Goal: Transaction & Acquisition: Purchase product/service

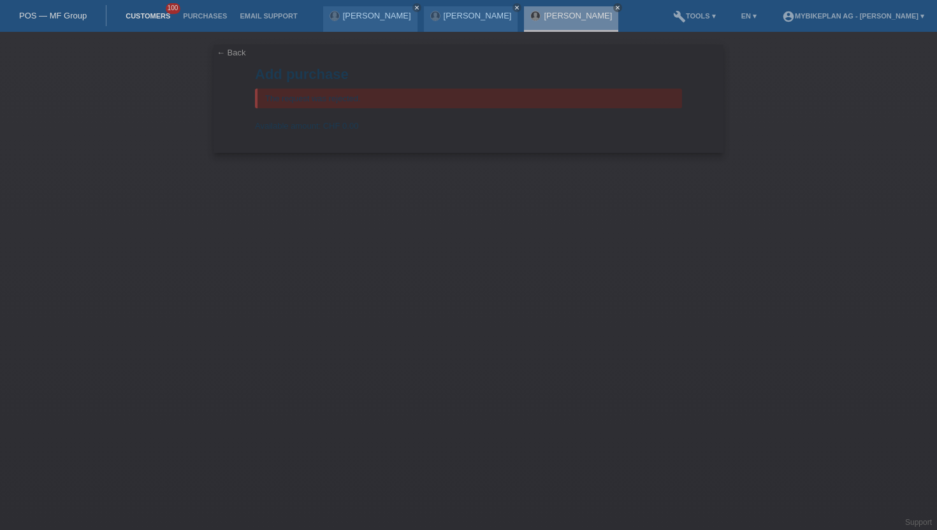
click at [161, 15] on link "Customers" at bounding box center [147, 16] width 57 height 8
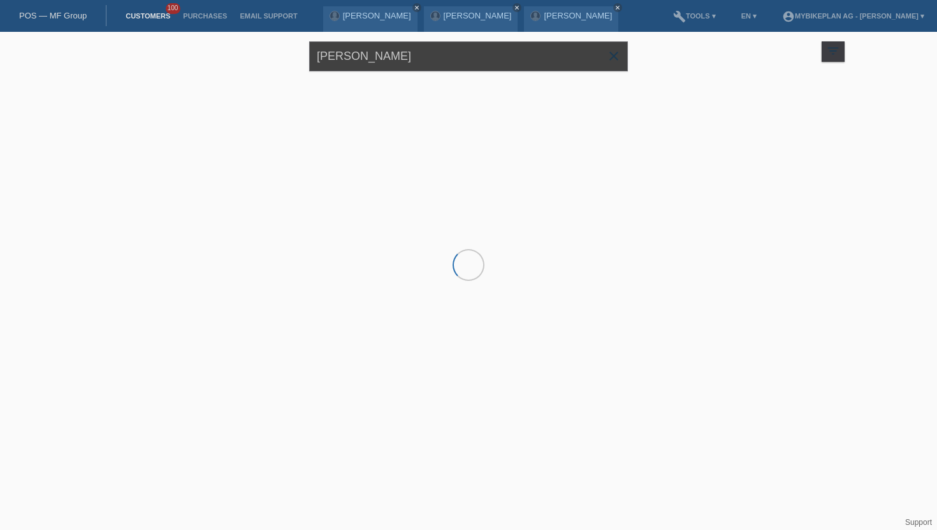
click at [332, 58] on input "[PERSON_NAME]" at bounding box center [468, 56] width 319 height 30
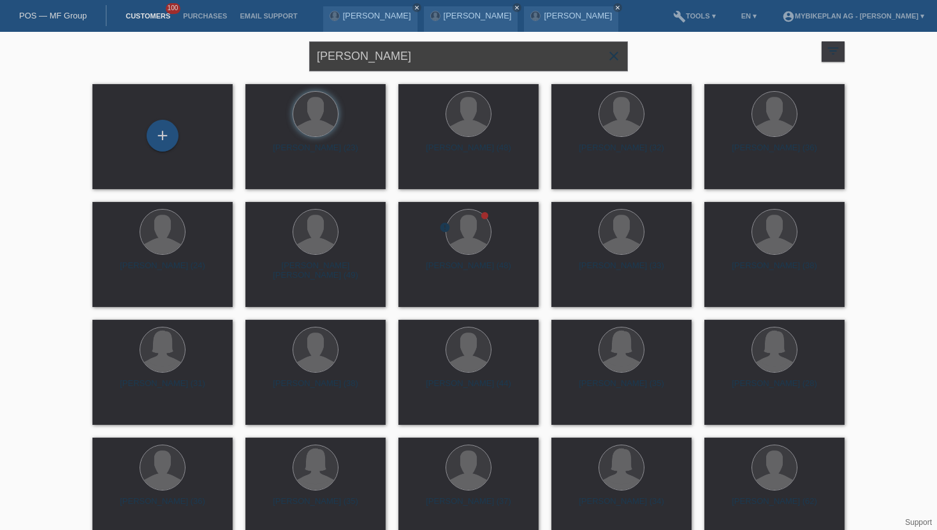
type input "guggisberg"
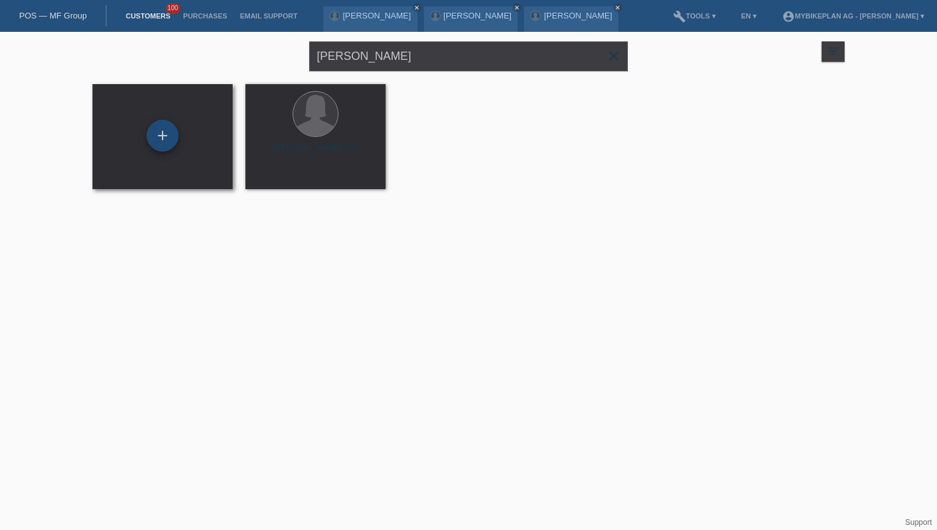
click at [166, 147] on div "+" at bounding box center [162, 136] width 31 height 22
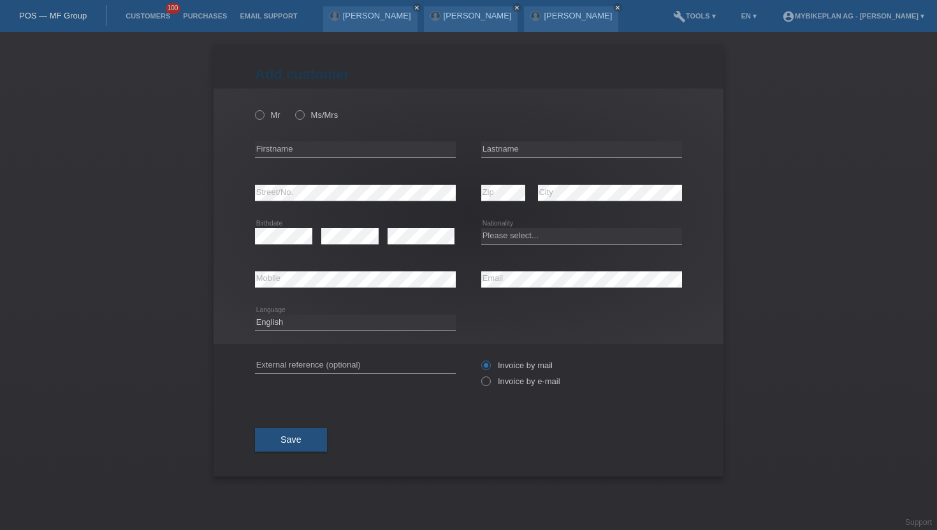
click at [246, 112] on div "Mr Ms/Mrs error Firstname Zip" at bounding box center [469, 217] width 510 height 256
click at [253, 108] on icon at bounding box center [253, 108] width 0 height 0
click at [263, 115] on input "Mr" at bounding box center [259, 114] width 8 height 8
radio input "true"
click at [289, 150] on input "text" at bounding box center [355, 149] width 201 height 16
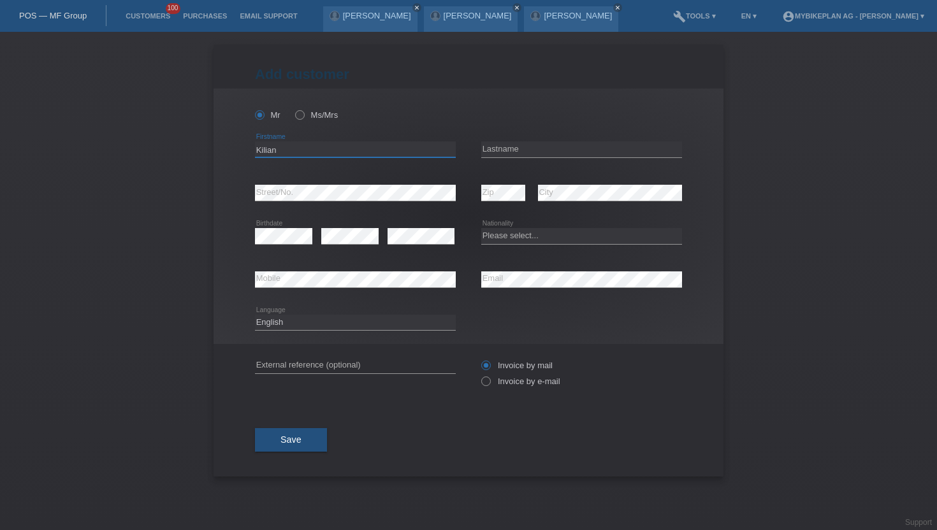
type input "Kilian"
click at [542, 154] on input "text" at bounding box center [581, 149] width 201 height 16
click at [587, 151] on input "text" at bounding box center [581, 149] width 201 height 16
type input "[PERSON_NAME]"
click at [500, 185] on div "error Zip" at bounding box center [503, 192] width 44 height 43
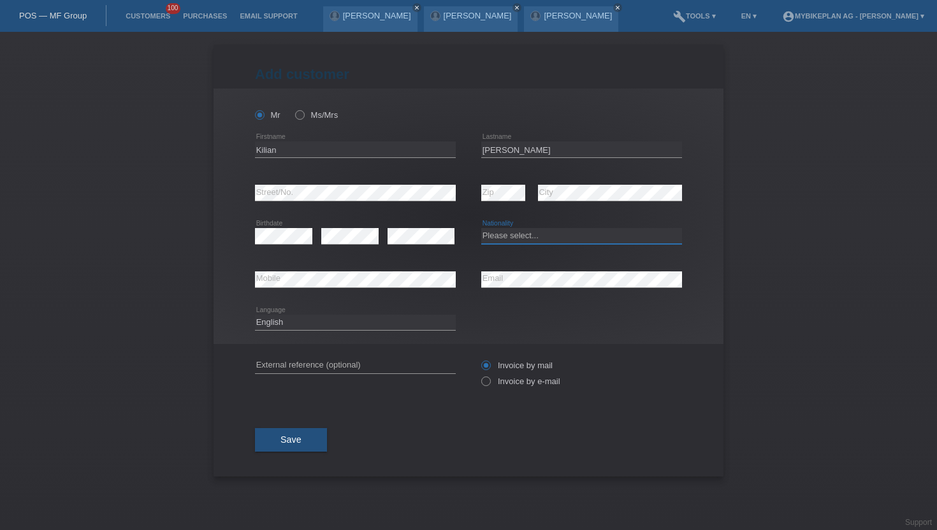
click at [518, 230] on select "Please select... Switzerland Austria Germany Liechtenstein ------------ Afghani…" at bounding box center [581, 235] width 201 height 15
select select "CH"
click at [481, 229] on select "Please select... Switzerland Austria Germany Liechtenstein ------------ Afghani…" at bounding box center [581, 235] width 201 height 15
click at [386, 328] on select "Deutsch Français Italiano English" at bounding box center [355, 322] width 201 height 15
select select "de"
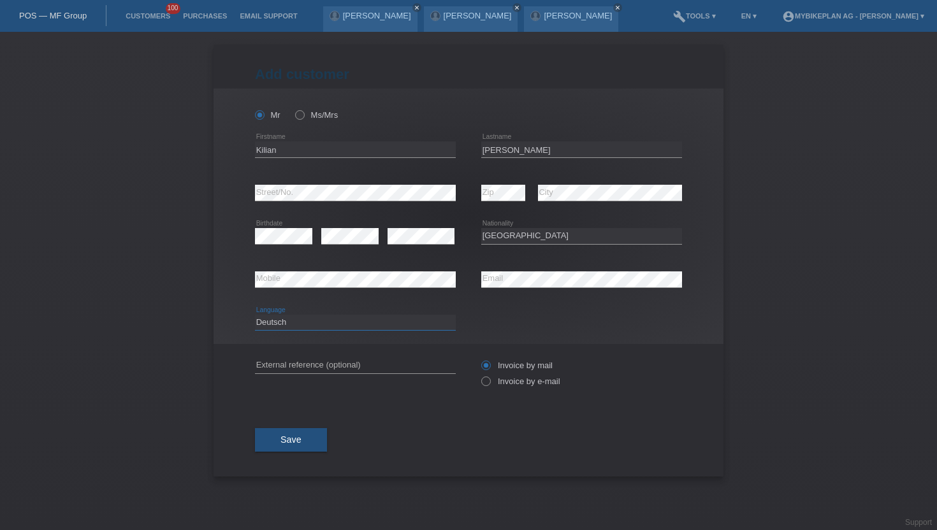
click at [255, 315] on select "Deutsch Français Italiano English" at bounding box center [355, 322] width 201 height 15
click at [496, 382] on label "Invoice by e-mail" at bounding box center [520, 382] width 79 height 10
click at [489, 382] on input "Invoice by e-mail" at bounding box center [485, 385] width 8 height 16
radio input "true"
click at [305, 449] on button "Save" at bounding box center [291, 440] width 72 height 24
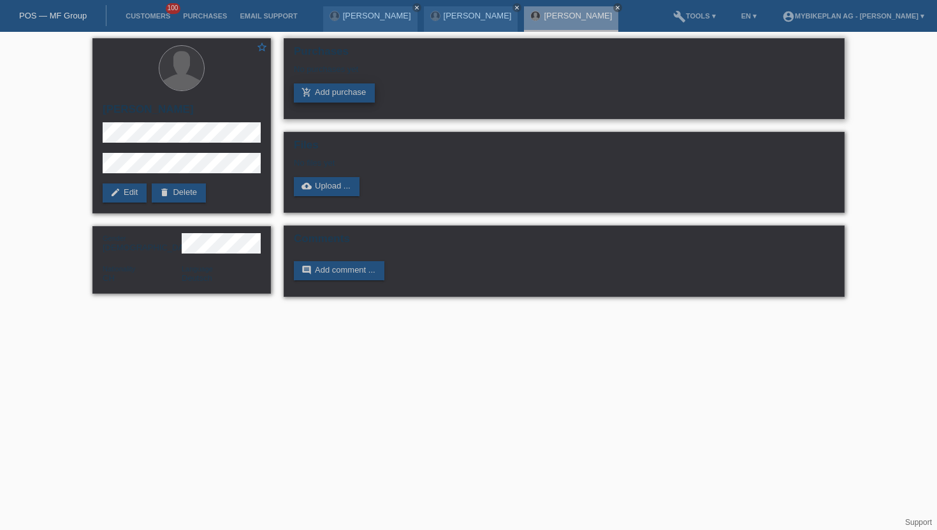
click at [354, 101] on link "add_shopping_cart Add purchase" at bounding box center [334, 92] width 81 height 19
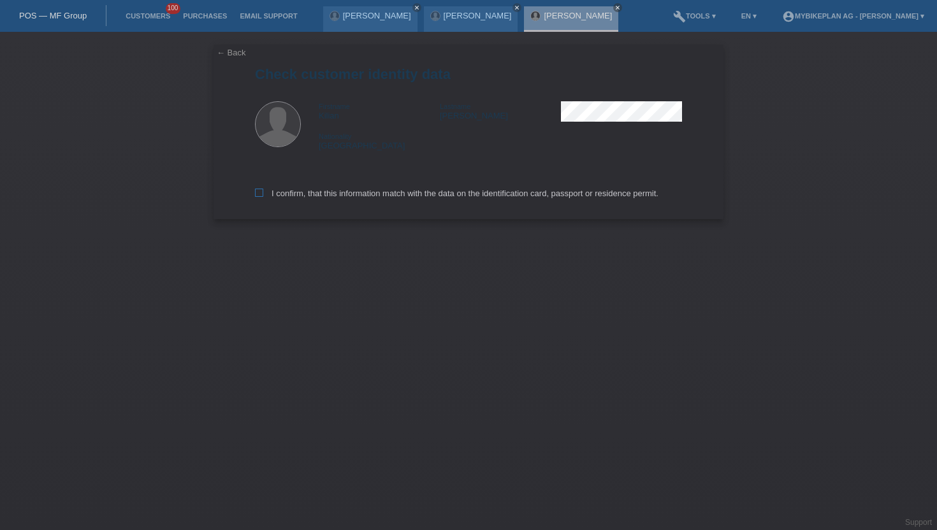
click at [330, 192] on label "I confirm, that this information match with the data on the identification card…" at bounding box center [456, 194] width 403 height 10
click at [263, 192] on input "I confirm, that this information match with the data on the identification card…" at bounding box center [259, 193] width 8 height 8
checkbox input "true"
click at [330, 192] on label "I confirm, that this information match with the data on the identification card…" at bounding box center [456, 194] width 403 height 10
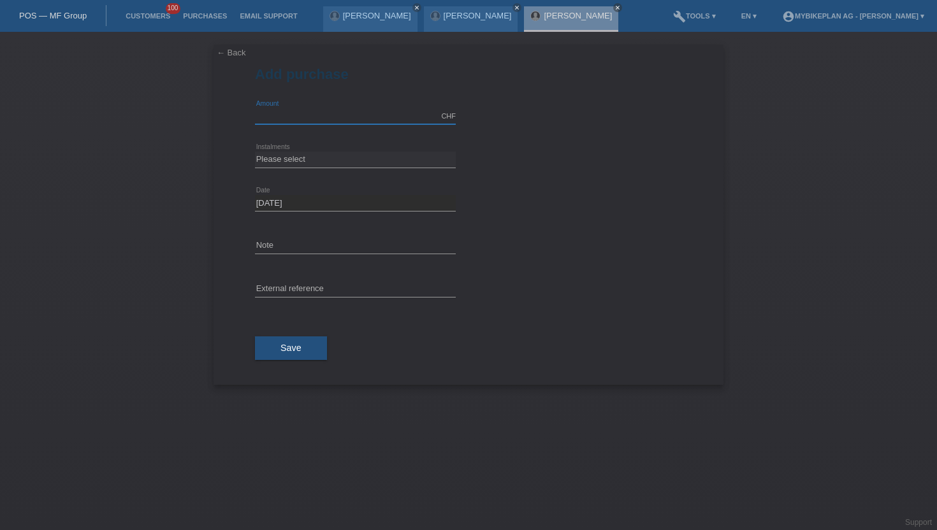
click at [312, 116] on input "text" at bounding box center [355, 116] width 201 height 16
type input "3516.69"
click at [281, 156] on select "Please select 6 instalments 12 instalments 18 instalments 24 instalments 36 ins…" at bounding box center [355, 159] width 201 height 15
select select "488"
click at [255, 152] on select "Please select 6 instalments 12 instalments 18 instalments 24 instalments 36 ins…" at bounding box center [355, 159] width 201 height 15
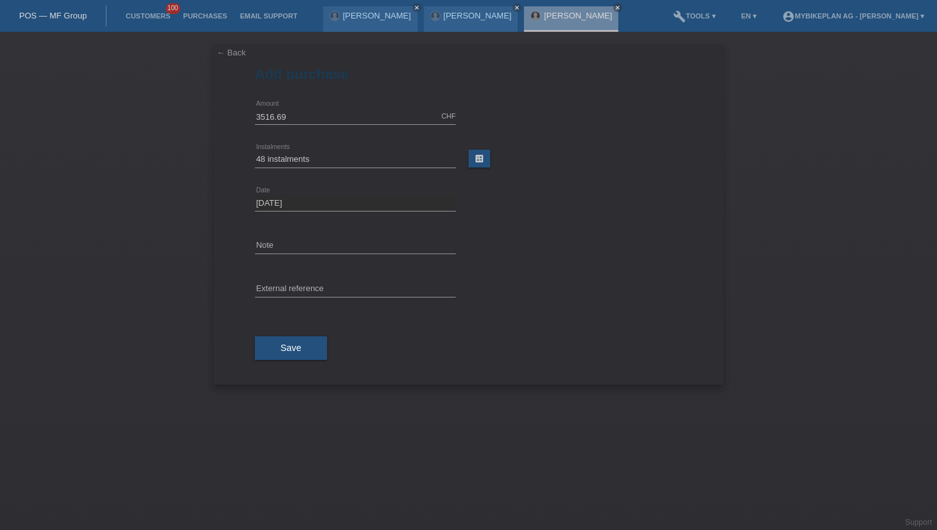
click at [275, 280] on div "error External reference" at bounding box center [355, 289] width 201 height 43
click at [275, 289] on input "text" at bounding box center [355, 290] width 201 height 16
paste input "42546609723"
type input "42546609723"
click at [284, 355] on button "Save" at bounding box center [291, 349] width 72 height 24
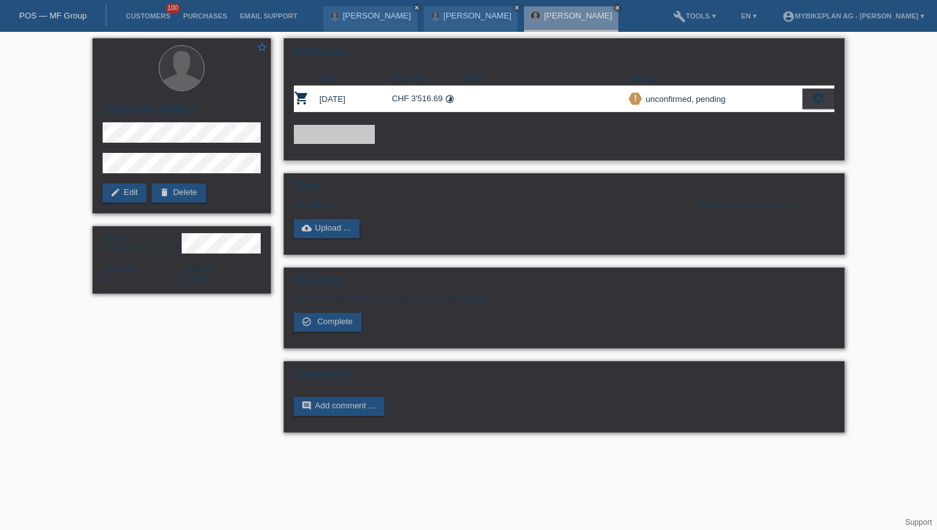
click at [813, 101] on icon "settings" at bounding box center [818, 98] width 14 height 14
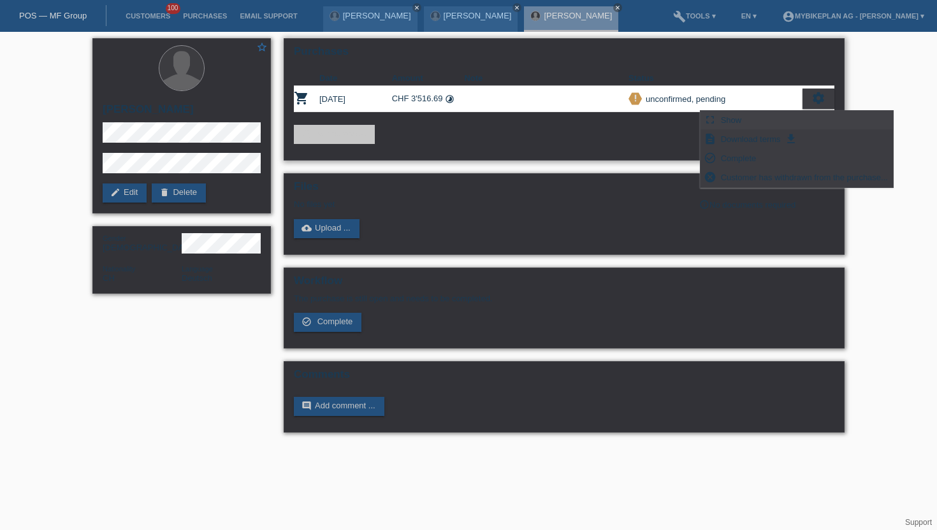
click at [753, 122] on div "fullscreen Show" at bounding box center [796, 120] width 192 height 19
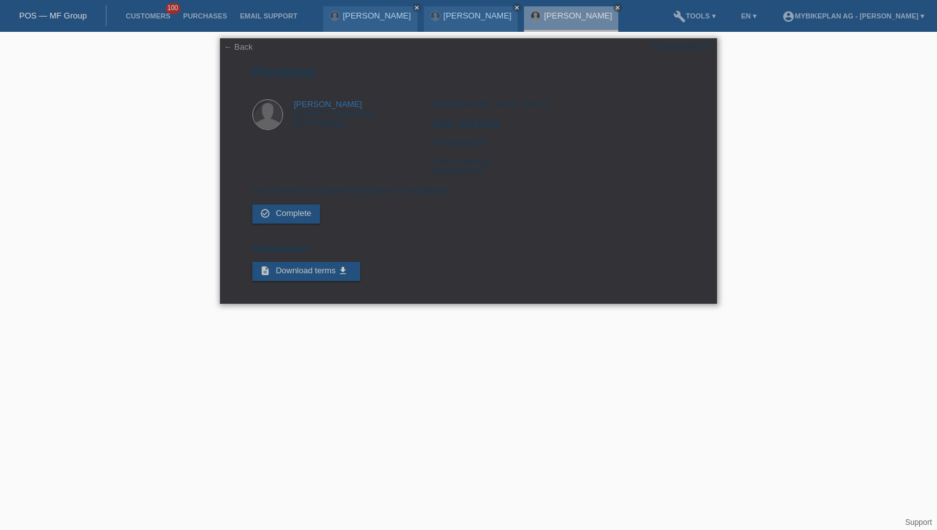
click at [690, 48] on div "POSP00026361" at bounding box center [682, 47] width 60 height 10
copy div "POSP00026361"
click at [467, 106] on div "Zürich, 20.08.2025 CHF 3'516.69 48 instalments External reference 42546609723" at bounding box center [558, 142] width 252 height 86
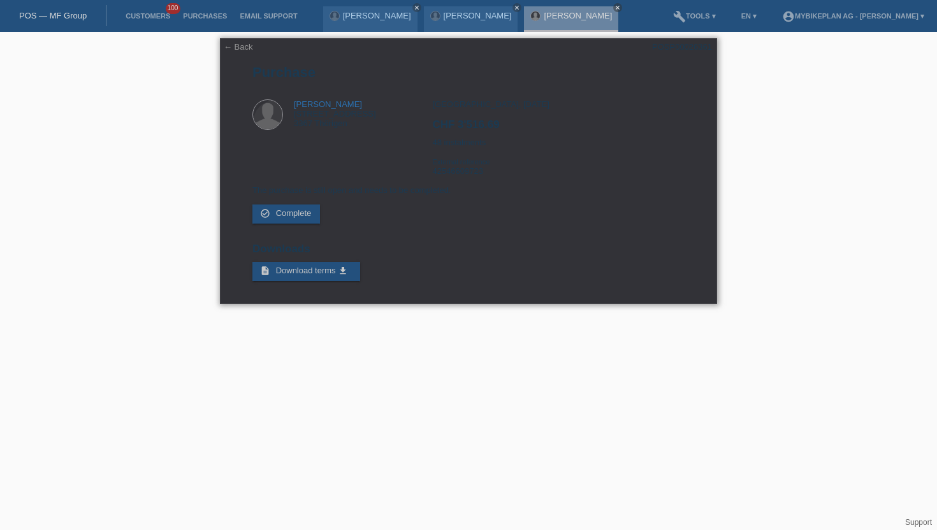
click at [443, 103] on div "Zürich, 20.08.2025 CHF 3'516.69 48 instalments External reference 42546609723" at bounding box center [558, 142] width 252 height 86
click at [455, 148] on div "Zürich, 20.08.2025 CHF 3'516.69 48 instalments External reference 42546609723" at bounding box center [558, 142] width 252 height 86
click at [491, 129] on h2 "CHF 3'516.69" at bounding box center [558, 128] width 252 height 19
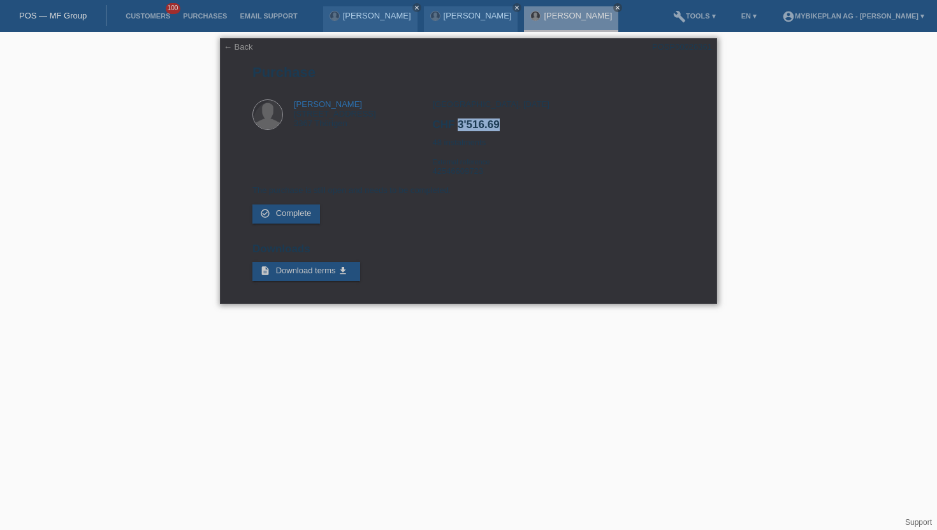
click at [491, 129] on h2 "CHF 3'516.69" at bounding box center [558, 128] width 252 height 19
click at [384, 195] on p "The purchase is still open and needs to be completed." at bounding box center [468, 190] width 432 height 10
